Goal: Task Accomplishment & Management: Manage account settings

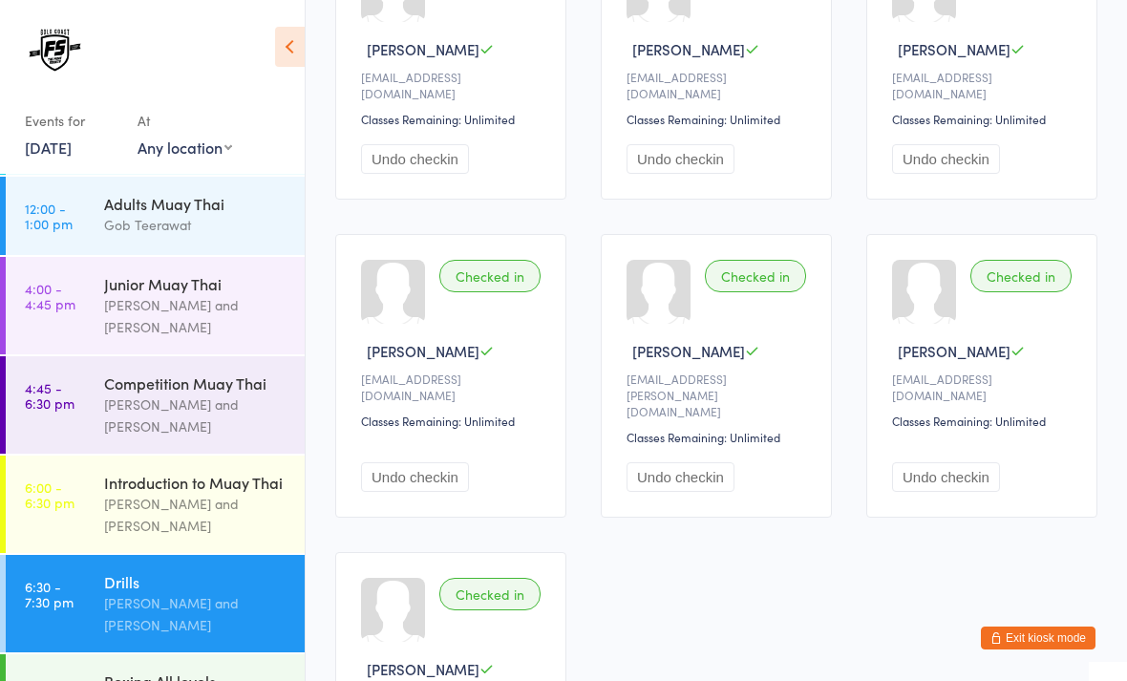
scroll to position [284, 0]
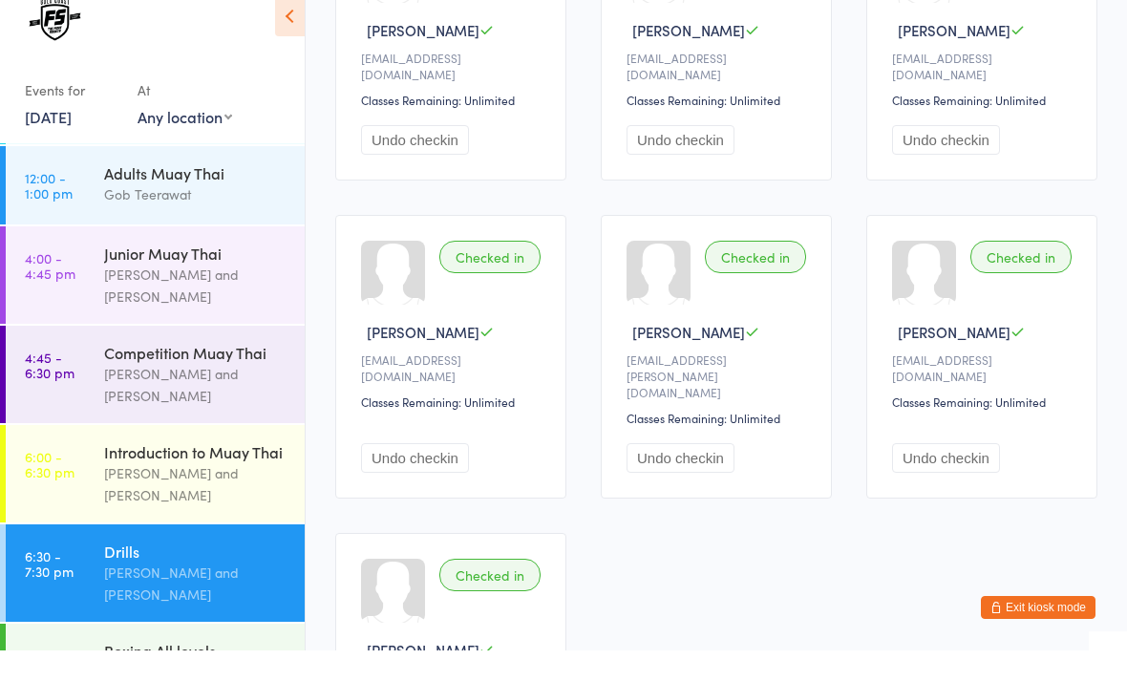
click at [275, 27] on icon at bounding box center [290, 47] width 30 height 40
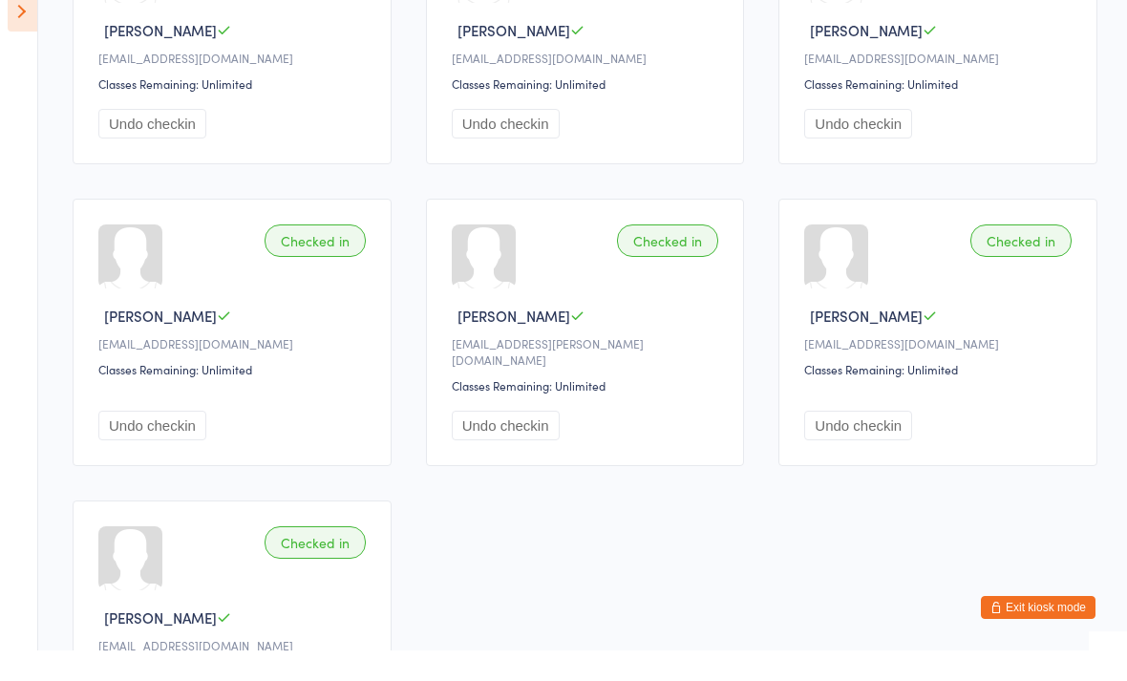
scroll to position [315, 0]
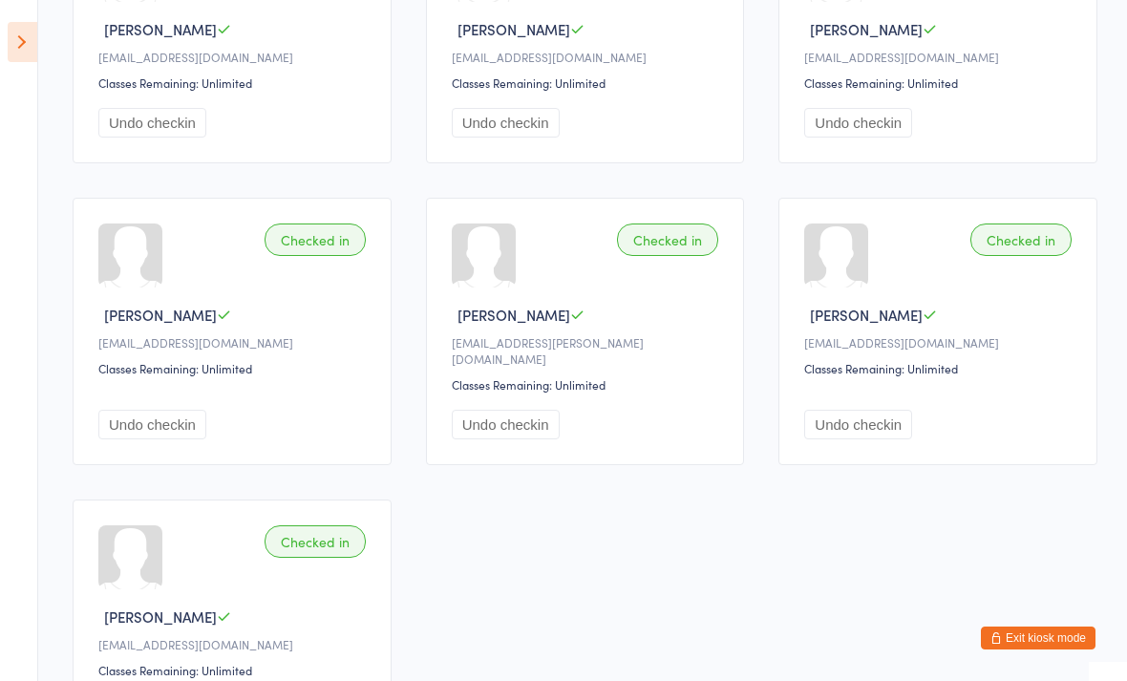
click at [24, 40] on icon at bounding box center [23, 42] width 30 height 40
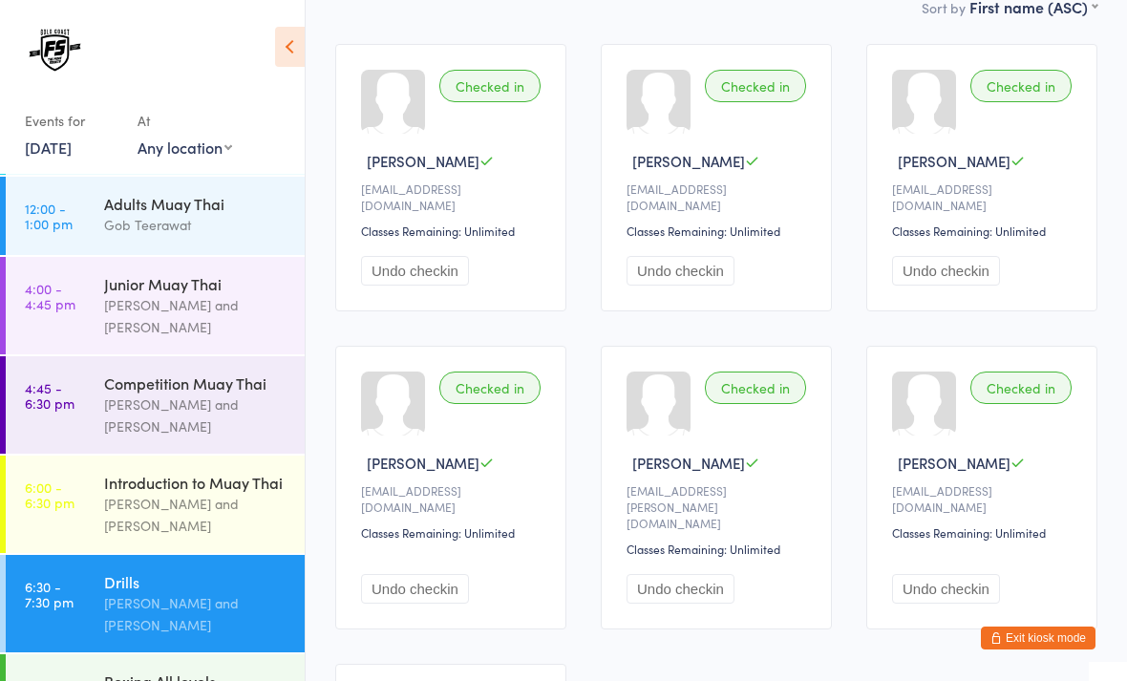
scroll to position [0, 0]
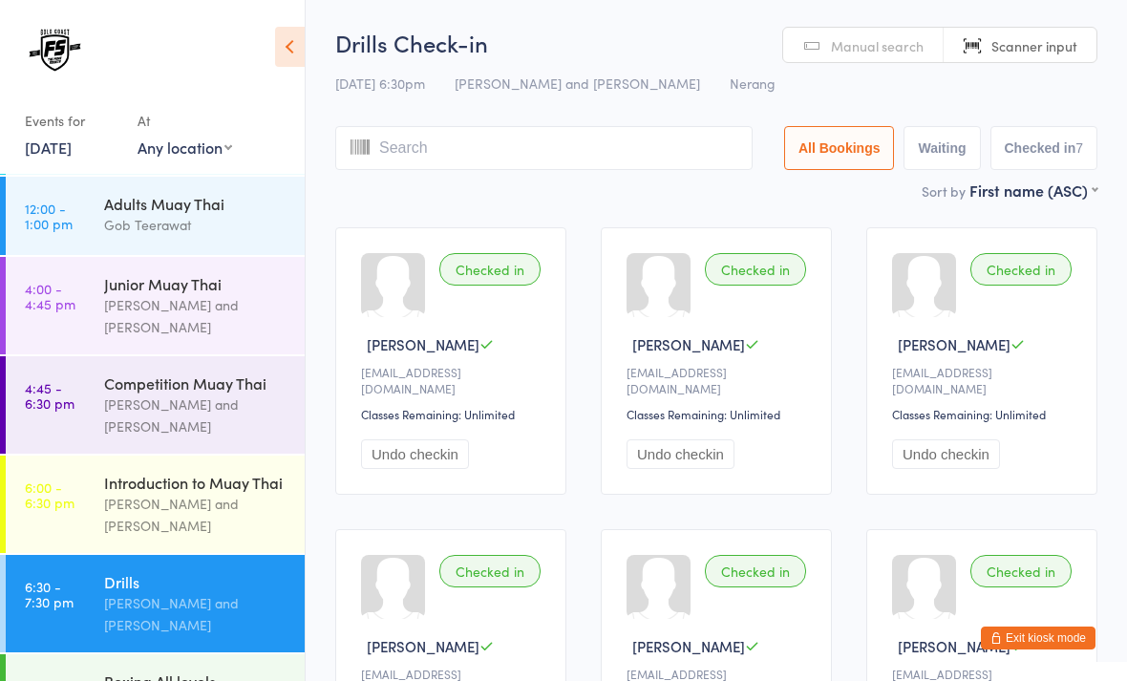
click at [1042, 643] on button "Exit kiosk mode" at bounding box center [1038, 637] width 115 height 23
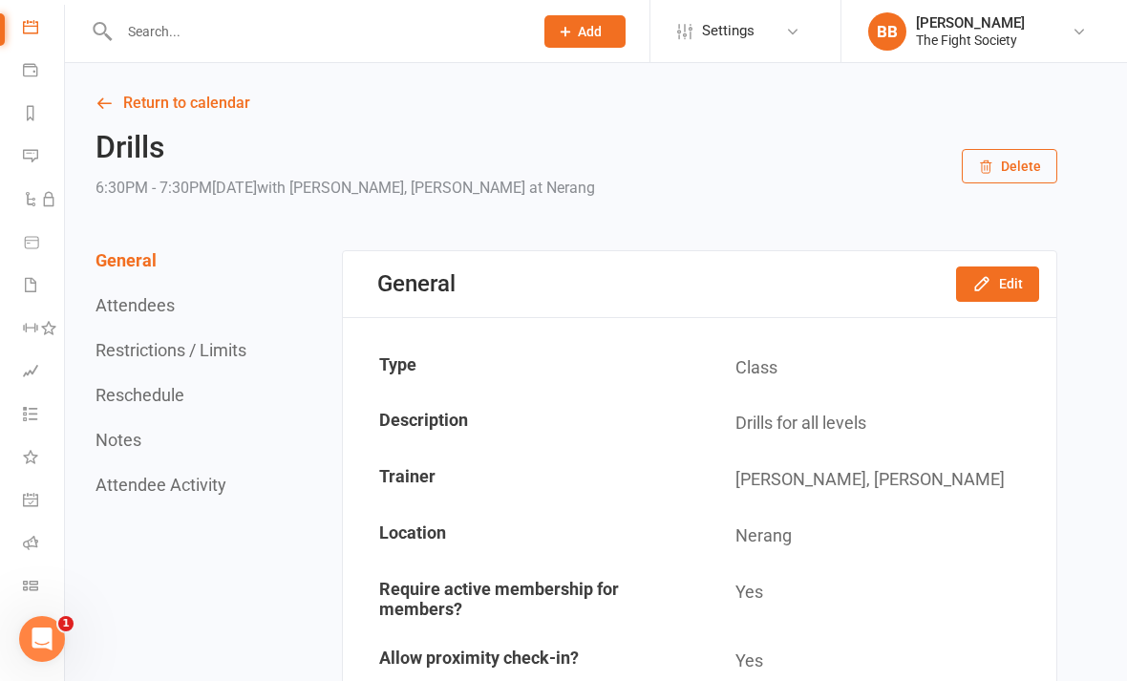
scroll to position [176, 0]
click at [28, 582] on icon at bounding box center [30, 585] width 15 height 15
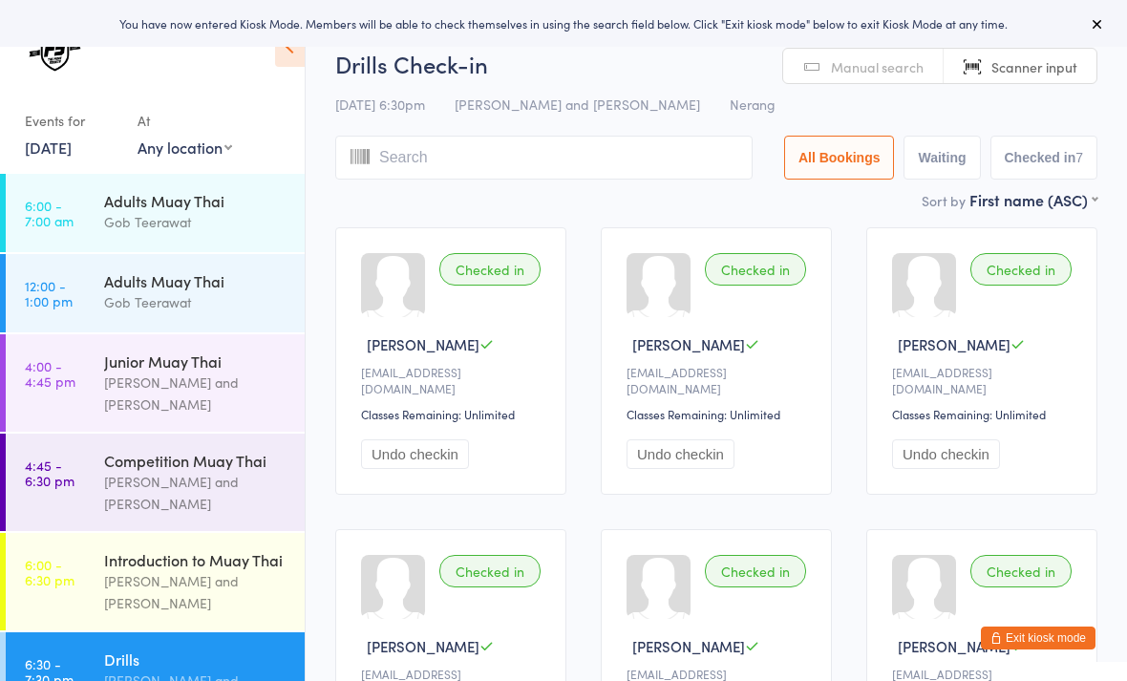
click at [1045, 636] on button "Exit kiosk mode" at bounding box center [1038, 637] width 115 height 23
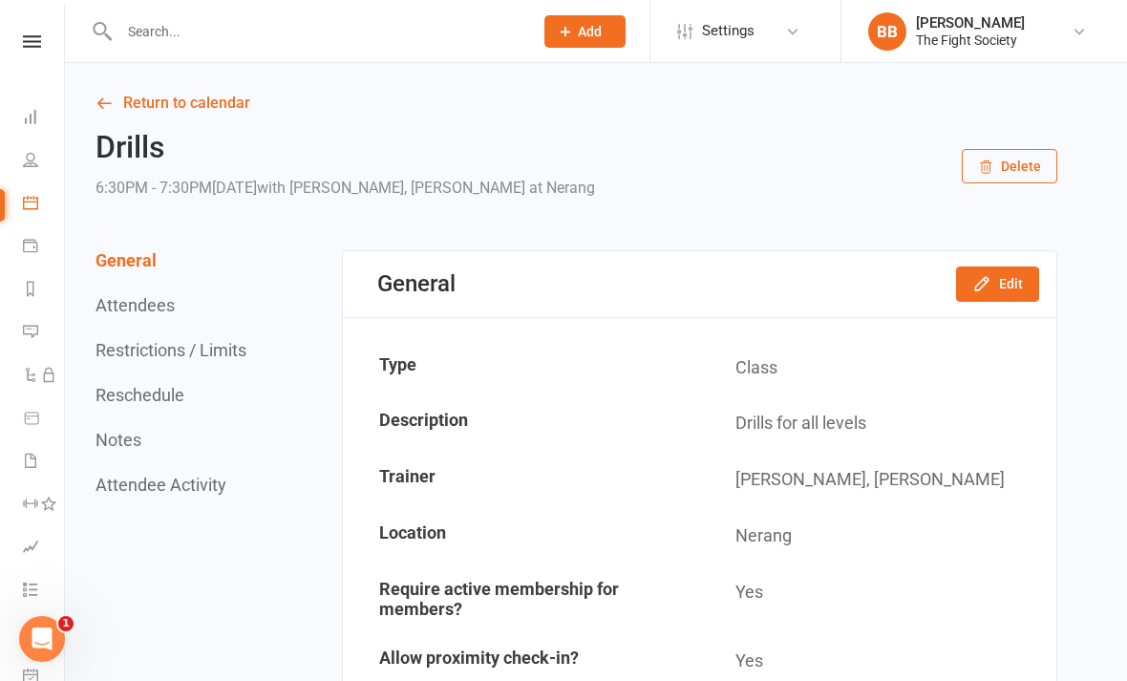
click at [311, 54] on div at bounding box center [306, 31] width 428 height 62
click at [306, 39] on input "text" at bounding box center [317, 31] width 406 height 27
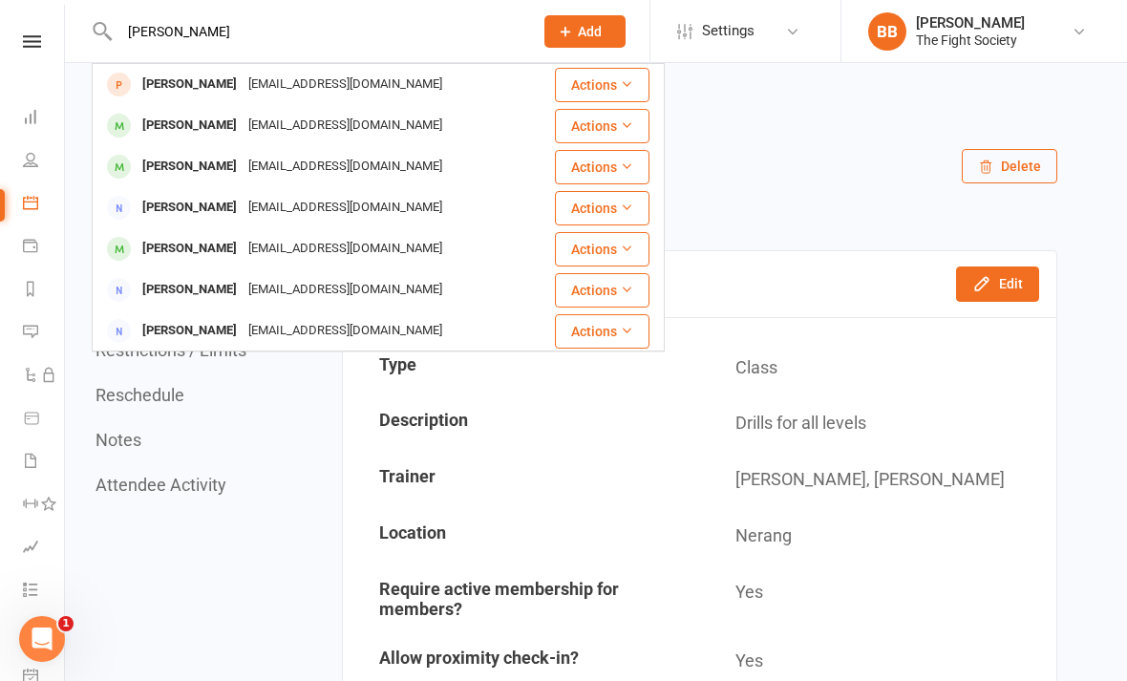
type input "[PERSON_NAME]"
click at [332, 122] on div "[EMAIL_ADDRESS][DOMAIN_NAME]" at bounding box center [345, 126] width 205 height 28
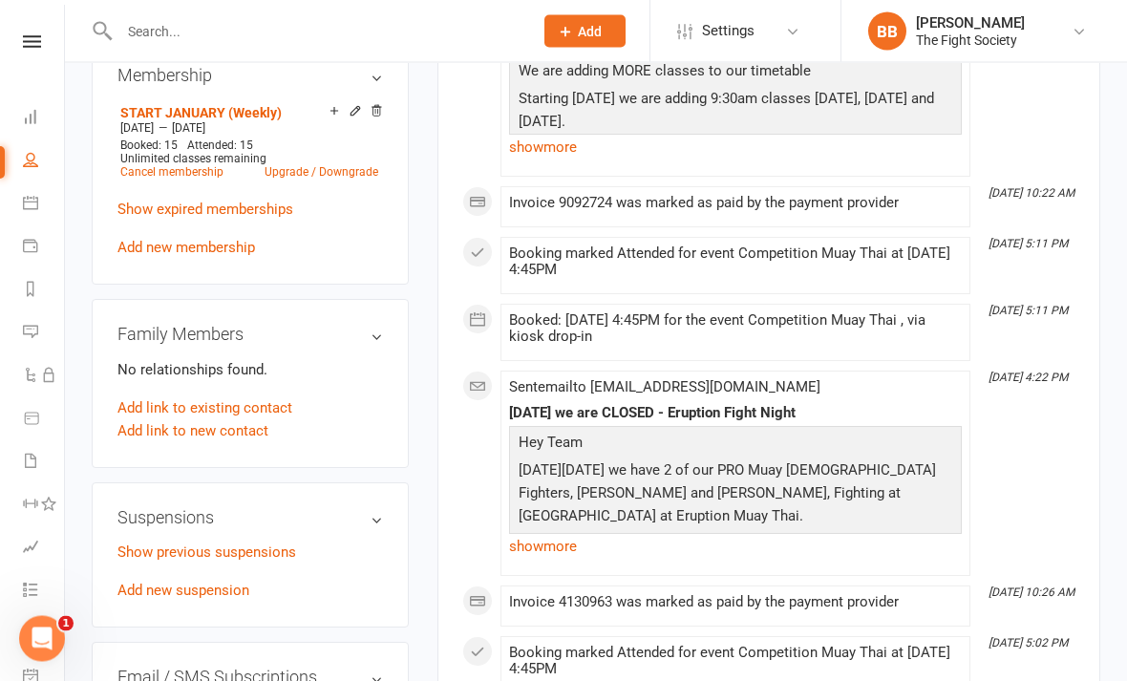
click at [233, 585] on link "Add new suspension" at bounding box center [183, 590] width 132 height 17
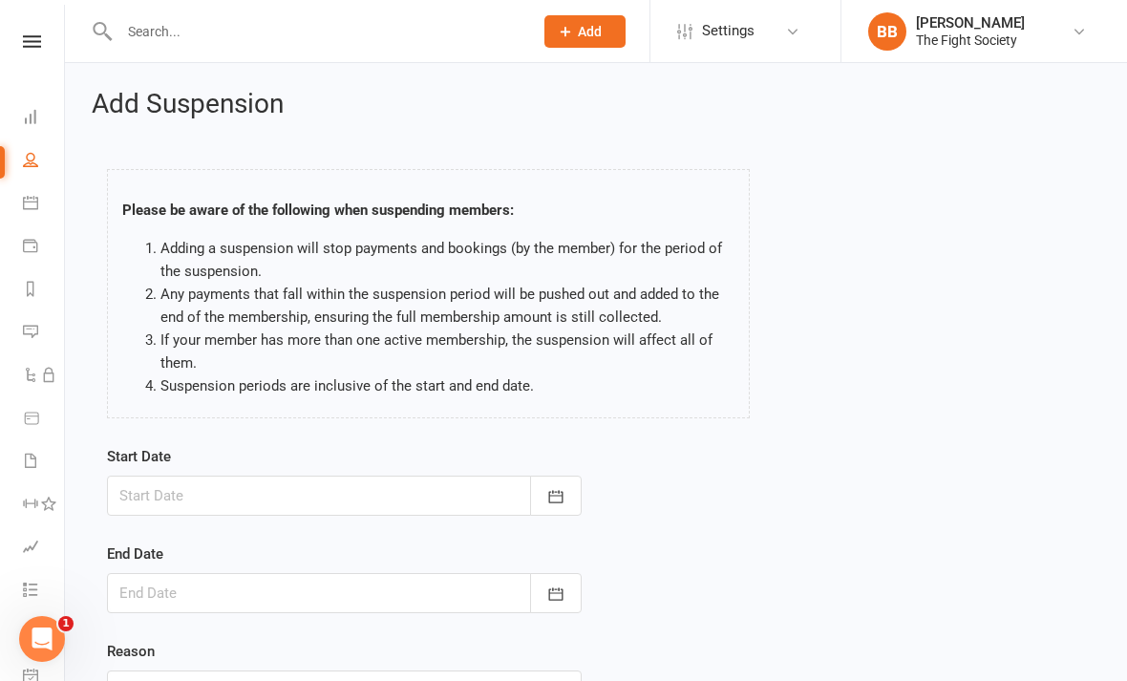
click at [544, 490] on button "button" at bounding box center [556, 496] width 52 height 40
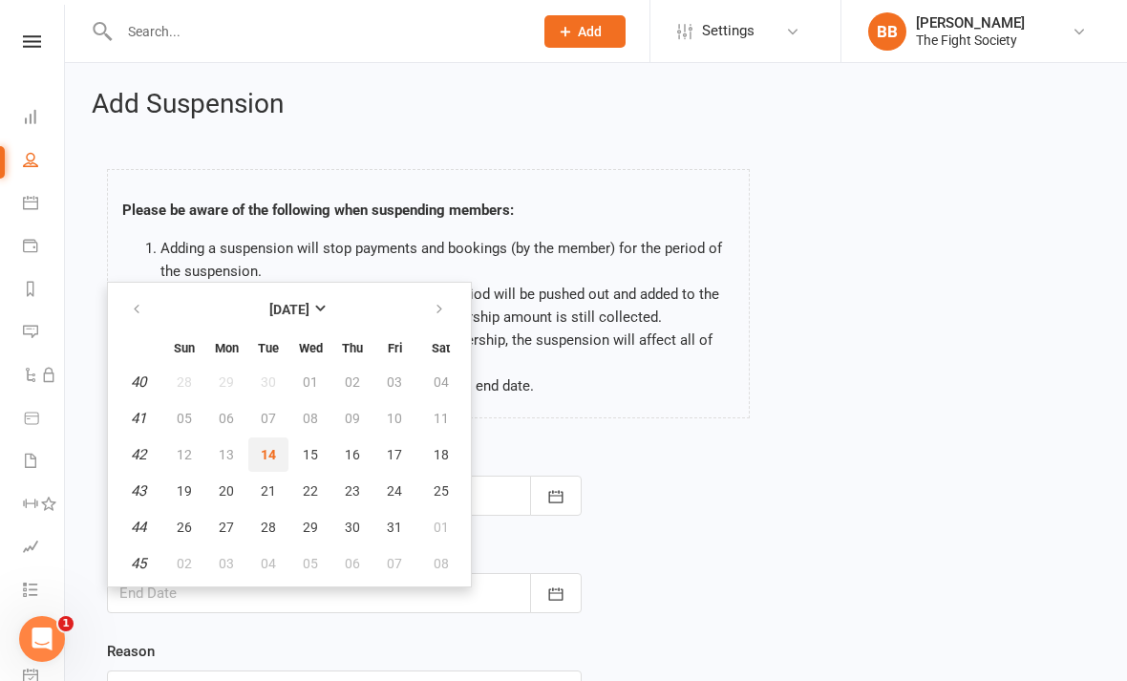
click at [276, 450] on button "14" at bounding box center [268, 454] width 40 height 34
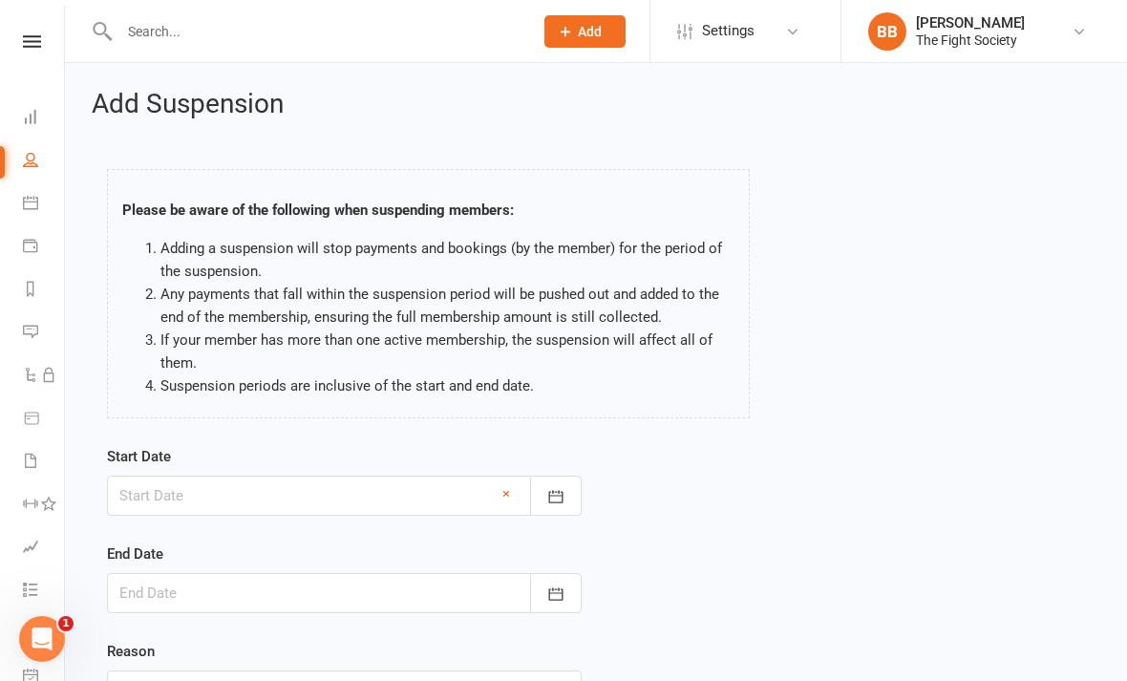
type input "[DATE]"
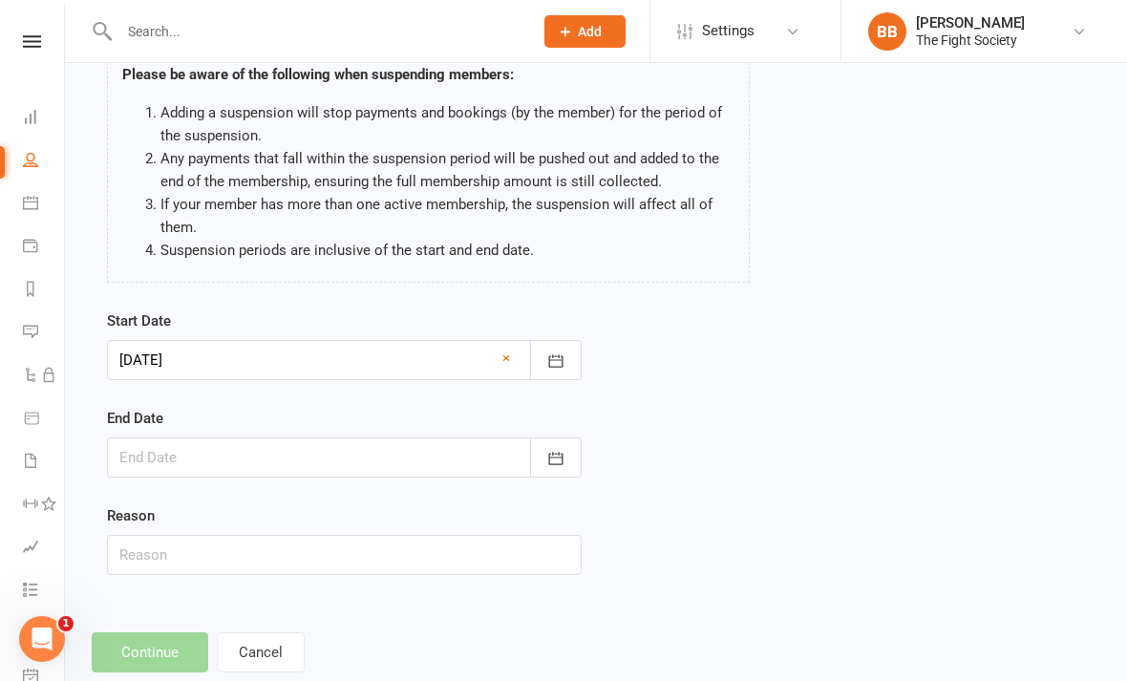
click at [563, 451] on icon "button" at bounding box center [555, 458] width 19 height 19
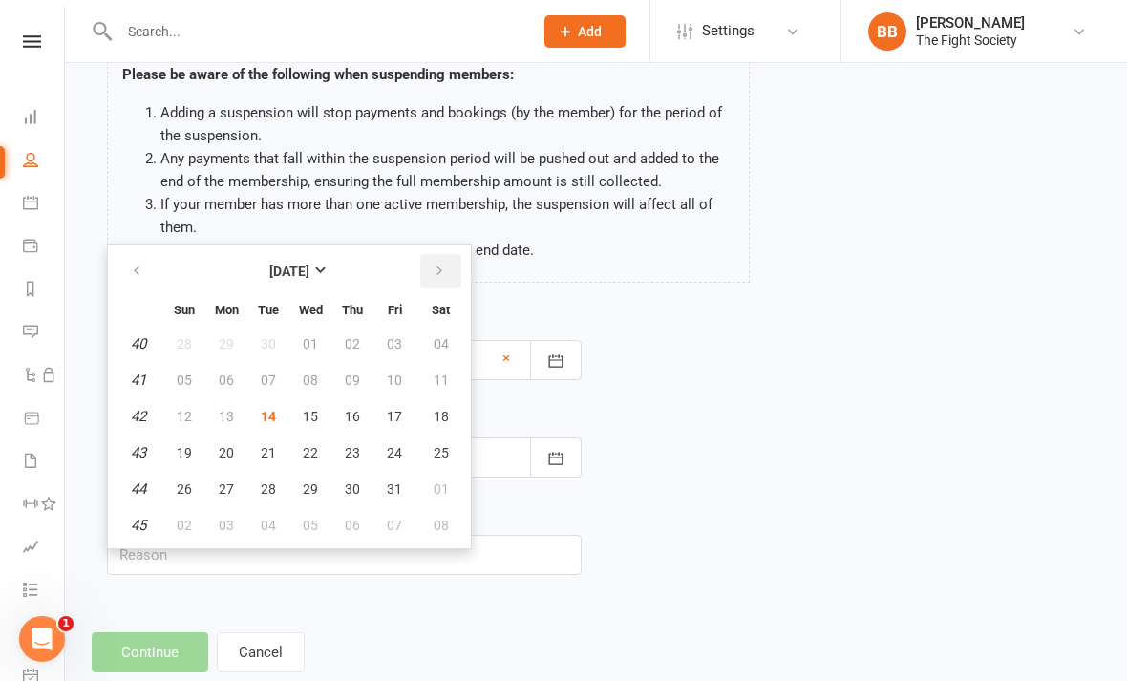
click at [434, 265] on icon "button" at bounding box center [439, 271] width 13 height 15
click at [436, 269] on icon "button" at bounding box center [439, 271] width 13 height 15
click at [449, 277] on button "button" at bounding box center [440, 271] width 41 height 34
click at [428, 491] on button "31" at bounding box center [440, 489] width 49 height 34
type input "[DATE]"
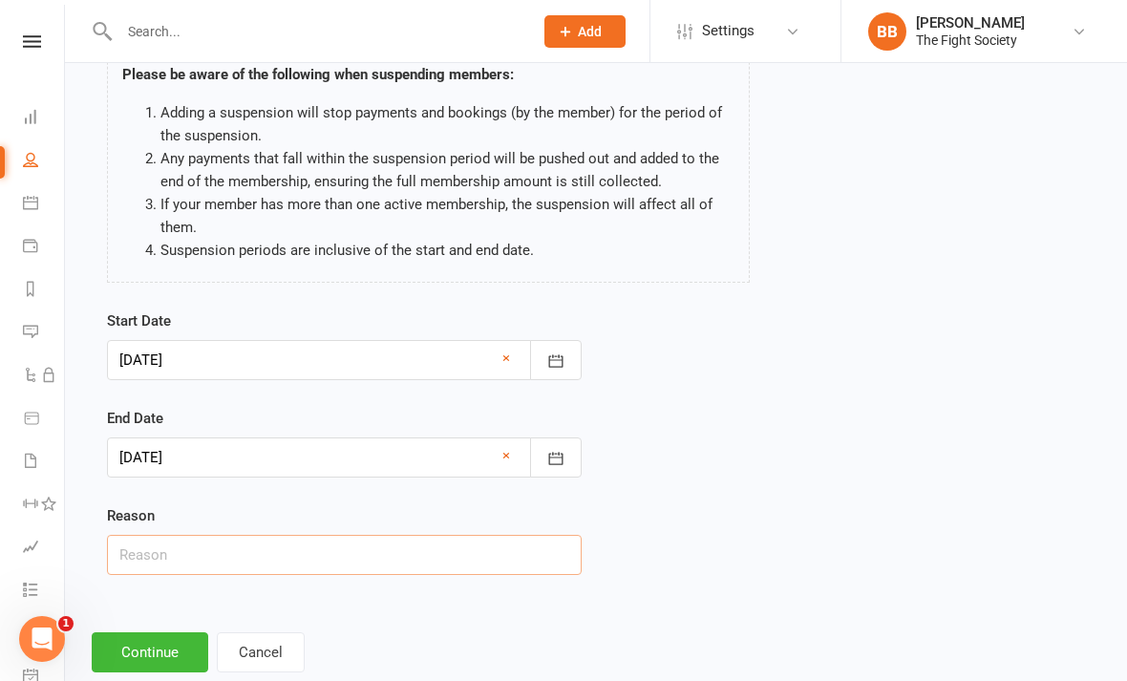
click at [329, 552] on input "text" at bounding box center [344, 555] width 475 height 40
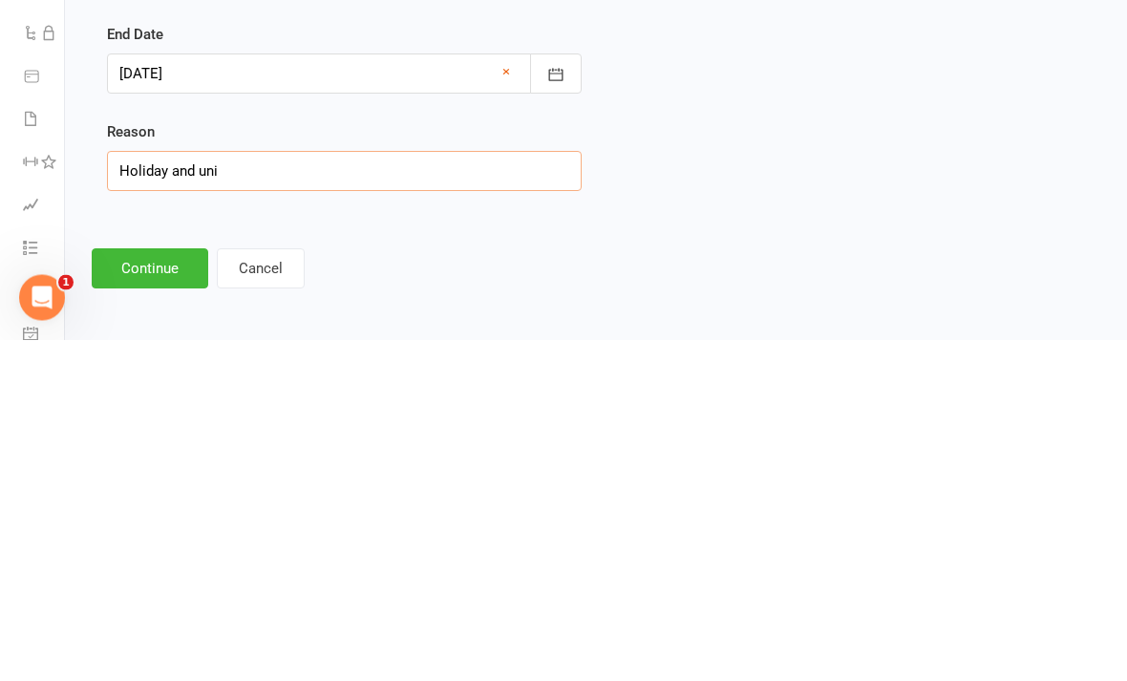
type input "Holiday and uni"
click at [160, 590] on button "Continue" at bounding box center [150, 610] width 116 height 40
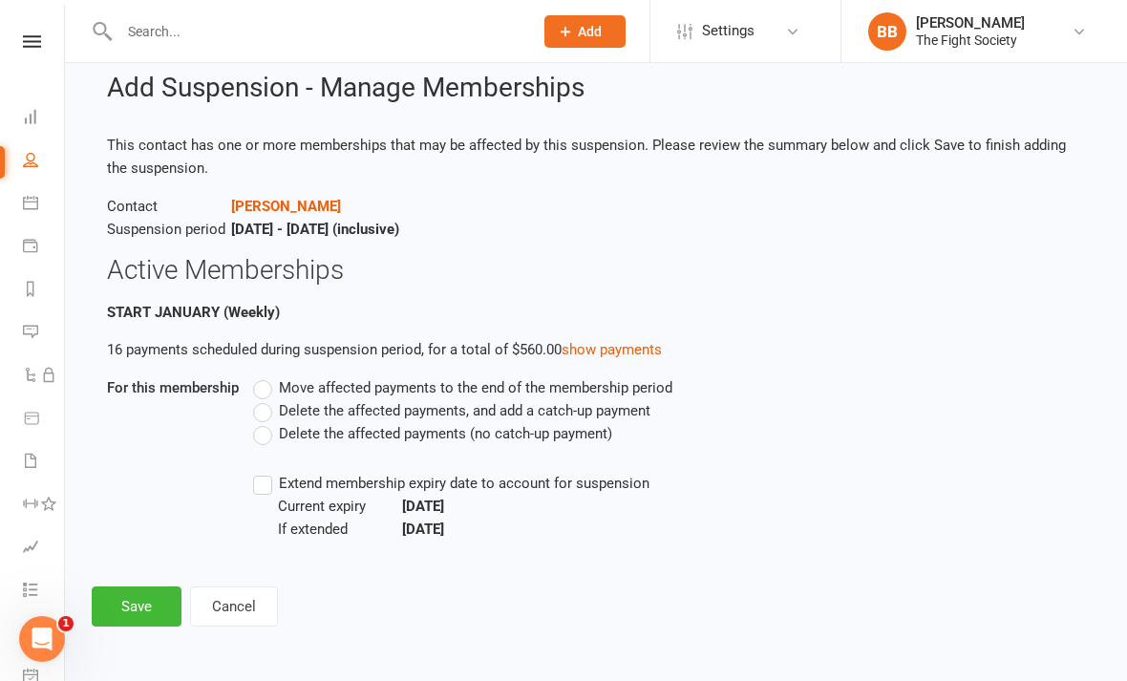
scroll to position [0, 0]
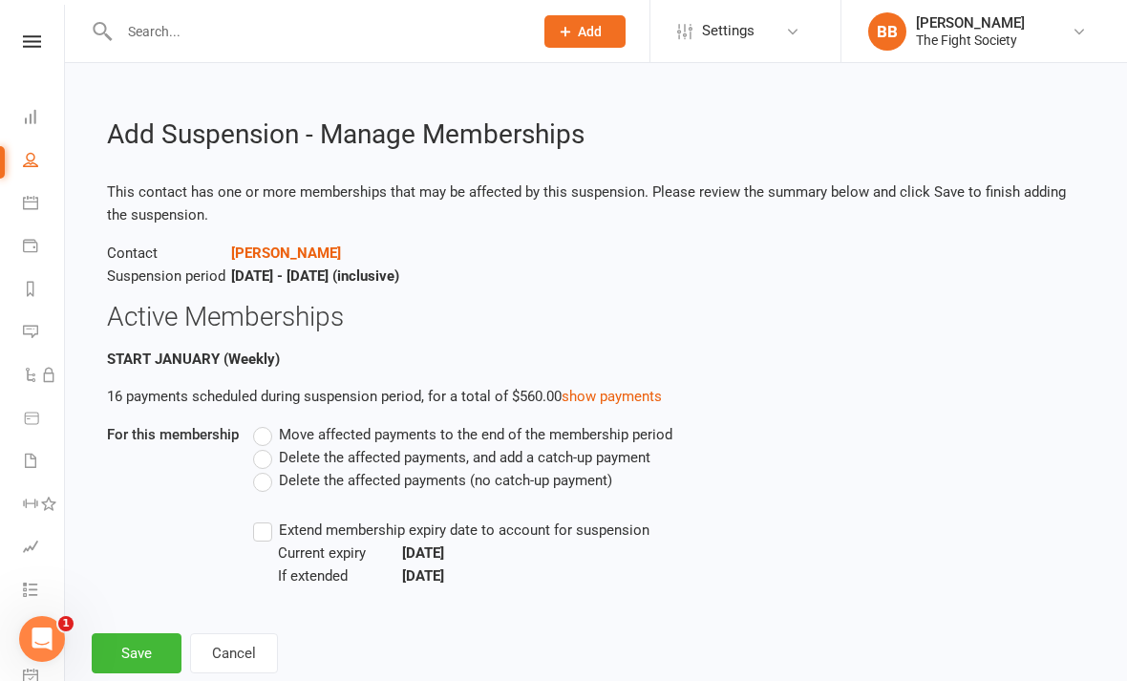
click at [287, 423] on span "Move affected payments to the end of the membership period" at bounding box center [475, 433] width 393 height 20
click at [265, 423] on input "Move affected payments to the end of the membership period" at bounding box center [259, 423] width 12 height 0
click at [268, 417] on li "START JANUARY (Weekly) 16 payments scheduled during suspension period, for a to…" at bounding box center [596, 475] width 978 height 255
click at [261, 513] on div "Move affected payments to the end of the membership period Delete the affected …" at bounding box center [565, 505] width 652 height 164
click at [274, 528] on label "Extend membership expiry date to account for suspension" at bounding box center [451, 530] width 396 height 23
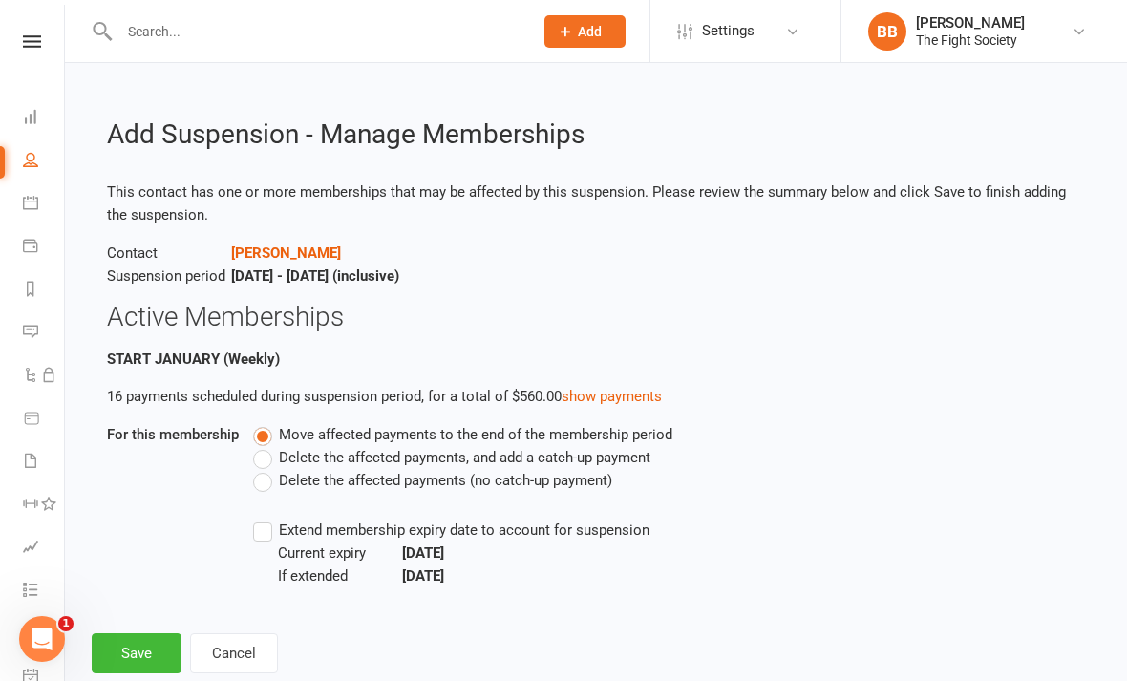
click at [265, 519] on input "Extend membership expiry date to account for suspension" at bounding box center [259, 519] width 12 height 0
click at [154, 654] on button "Save" at bounding box center [137, 653] width 90 height 40
